Goal: Feedback & Contribution: Submit feedback/report problem

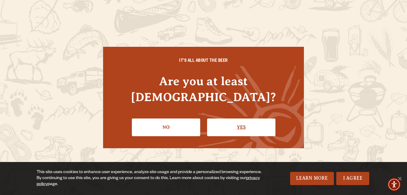
click at [240, 121] on link "Yes" at bounding box center [241, 126] width 68 height 17
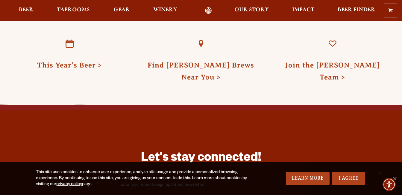
scroll to position [1514, 0]
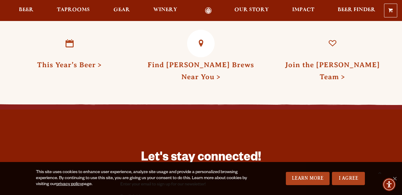
click at [200, 78] on link "Find Odell Brews Near You" at bounding box center [201, 71] width 107 height 20
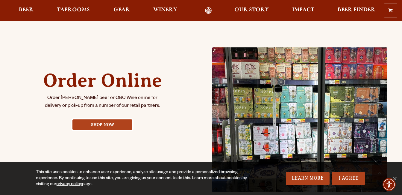
scroll to position [242, 0]
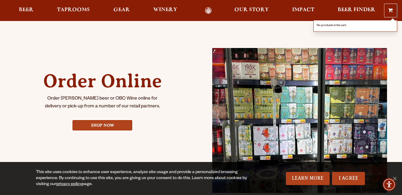
click at [393, 12] on span at bounding box center [391, 11] width 4 height 4
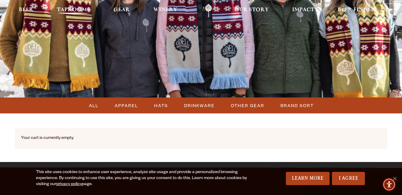
click at [79, 9] on span "Taprooms" at bounding box center [73, 9] width 33 height 5
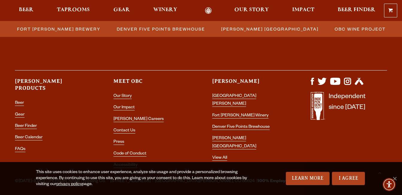
scroll to position [734, 0]
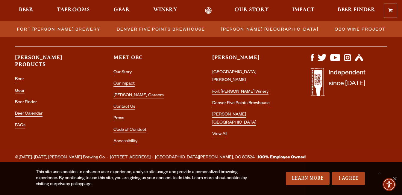
click at [75, 185] on link "privacy policy" at bounding box center [69, 184] width 26 height 5
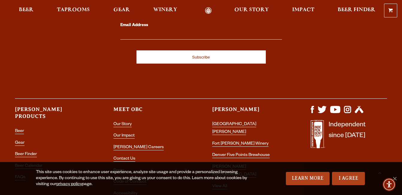
scroll to position [1670, 0]
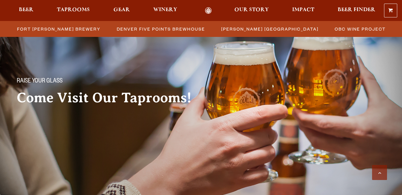
scroll to position [734, 0]
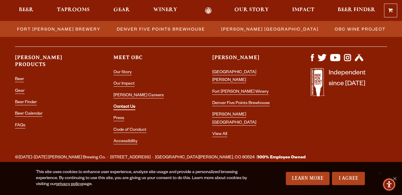
click at [131, 107] on link "Contact Us" at bounding box center [124, 106] width 22 height 5
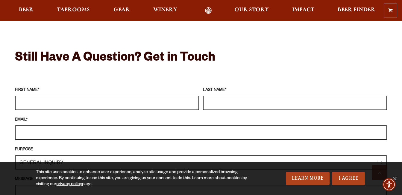
scroll to position [508, 0]
click at [33, 96] on input "FIRST NAME *" at bounding box center [107, 103] width 184 height 14
type input "Gregory"
type input "Luper"
type input "gregluper2005@yahoo.com"
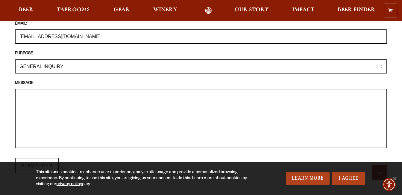
scroll to position [604, 0]
click at [32, 104] on textarea "MESSAGE" at bounding box center [201, 117] width 372 height 59
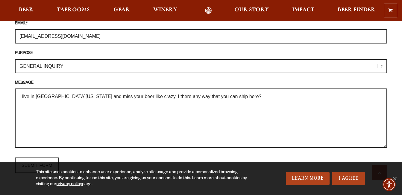
drag, startPoint x: 229, startPoint y: 85, endPoint x: 16, endPoint y: 87, distance: 213.5
click at [16, 88] on textarea "I live in St Augustine Florida and miss your beer like crazy. I there any way t…" at bounding box center [201, 117] width 372 height 59
click at [240, 90] on textarea "I live in St Augustine Florida and miss your beer like crazy. I there any way t…" at bounding box center [201, 117] width 372 height 59
click at [75, 93] on textarea "I live in St Augustine Florida and miss your beer like crazy. I there any way t…" at bounding box center [201, 117] width 372 height 59
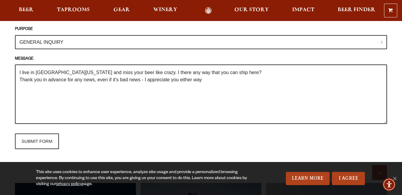
scroll to position [628, 0]
type textarea "I live in St Augustine Florida and miss your beer like crazy. I there any way t…"
click at [37, 134] on input "SUBMIT FORM" at bounding box center [37, 141] width 44 height 16
type input "Sending"
